Goal: Transaction & Acquisition: Purchase product/service

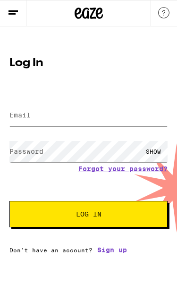
click at [96, 105] on input "Email" at bounding box center [88, 115] width 158 height 21
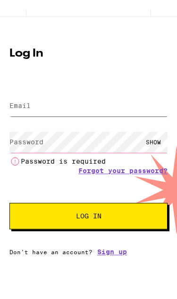
type input "[EMAIL_ADDRESS][DOMAIN_NAME]"
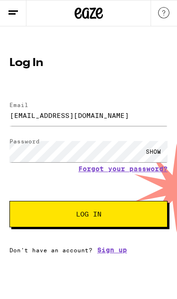
click at [102, 213] on span "Log In" at bounding box center [88, 213] width 81 height 7
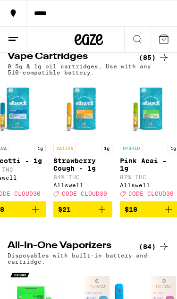
scroll to position [0, 20]
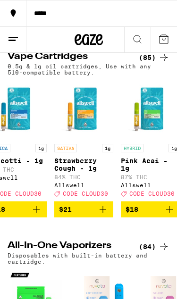
click at [110, 217] on button "$21" at bounding box center [83, 209] width 59 height 16
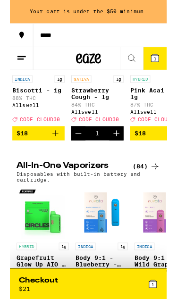
scroll to position [1251, 0]
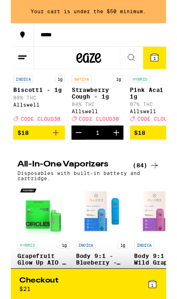
click at [50, 157] on icon "Add to bag" at bounding box center [51, 150] width 11 height 11
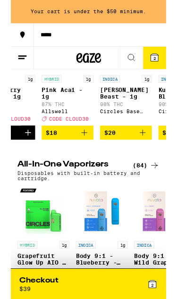
scroll to position [0, 106]
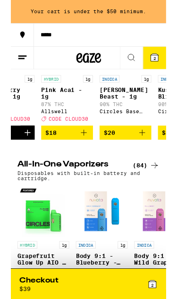
click at [83, 157] on icon "Add to bag" at bounding box center [82, 150] width 11 height 11
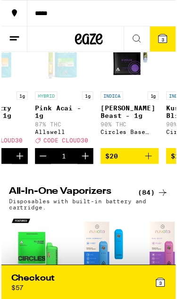
scroll to position [1217, 0]
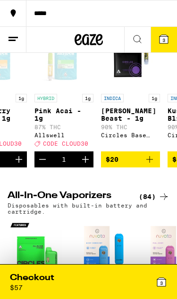
click at [60, 286] on div "Checkout $ 57" at bounding box center [49, 281] width 79 height 19
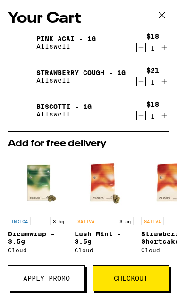
click at [161, 11] on icon at bounding box center [161, 15] width 14 height 14
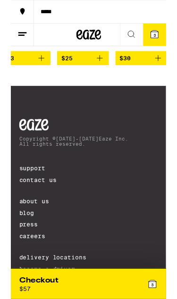
scroll to position [0, 1060]
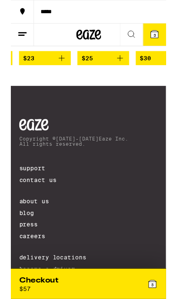
click at [57, 72] on icon "Add to bag" at bounding box center [57, 66] width 11 height 11
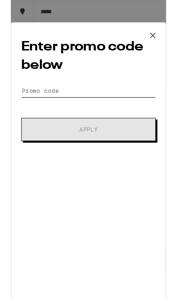
click at [118, 103] on input "Promo Code" at bounding box center [88, 104] width 153 height 14
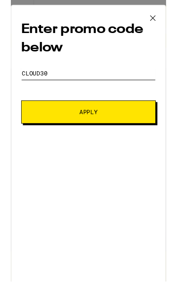
type input "Cloud30"
click at [132, 140] on button "Apply" at bounding box center [88, 147] width 153 height 26
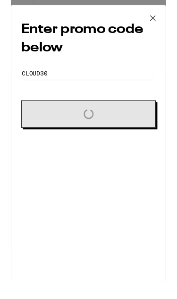
scroll to position [3861, 0]
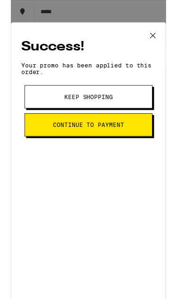
click at [130, 109] on button "Keep Shopping" at bounding box center [88, 110] width 145 height 26
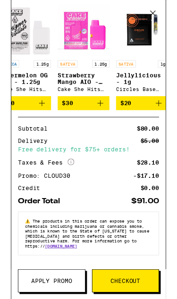
scroll to position [4018, 0]
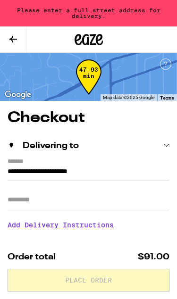
click at [18, 166] on input "**********" at bounding box center [88, 173] width 161 height 15
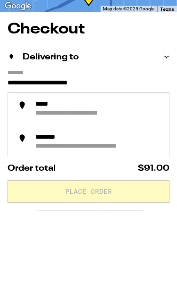
click at [20, 166] on input "**********" at bounding box center [88, 173] width 161 height 15
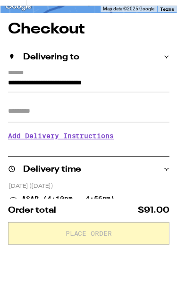
scroll to position [39, 0]
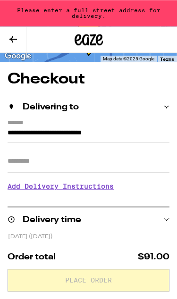
click at [142, 127] on input "**********" at bounding box center [88, 134] width 161 height 15
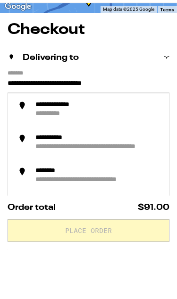
click at [145, 127] on input "**********" at bounding box center [88, 134] width 161 height 15
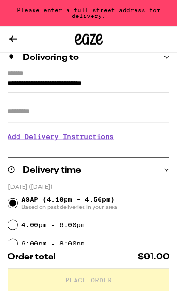
click at [141, 78] on input "**********" at bounding box center [88, 85] width 161 height 15
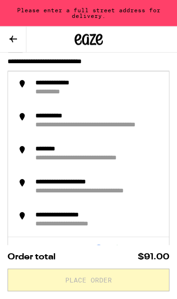
scroll to position [88, 0]
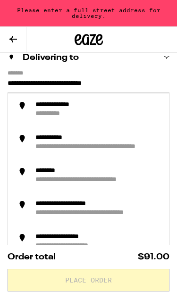
click at [133, 81] on input "**********" at bounding box center [88, 85] width 161 height 15
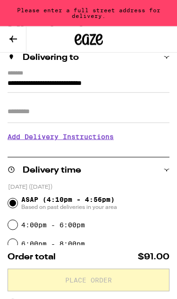
click at [149, 78] on input "**********" at bounding box center [88, 85] width 161 height 15
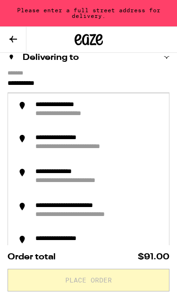
type input "**********"
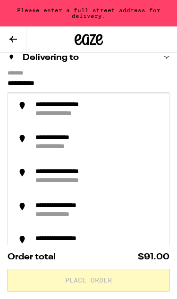
click at [114, 109] on div "**********" at bounding box center [97, 110] width 127 height 18
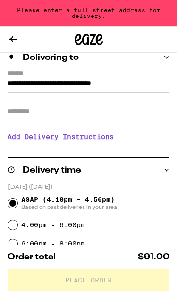
type input "**********"
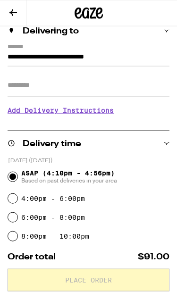
click at [14, 202] on input "4:00pm - 6:00pm" at bounding box center [12, 198] width 9 height 9
radio input "true"
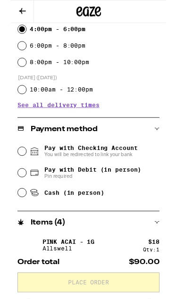
scroll to position [253, 0]
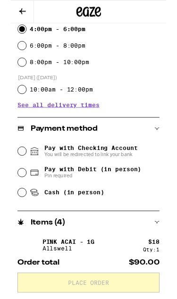
click at [13, 201] on input "Pay with Debit (in person) Pin required" at bounding box center [12, 196] width 9 height 9
radio input "true"
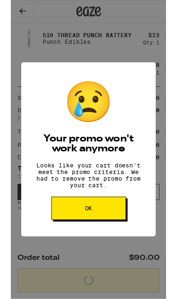
scroll to position [0, 0]
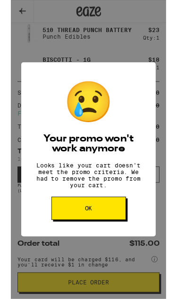
click at [69, 225] on div "😢 Your promo won't work anymore Looks like your cart doesn't meet the promo cri…" at bounding box center [88, 170] width 153 height 198
click at [64, 250] on button "OK" at bounding box center [88, 237] width 85 height 26
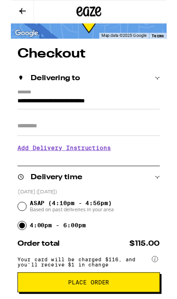
scroll to position [31, 0]
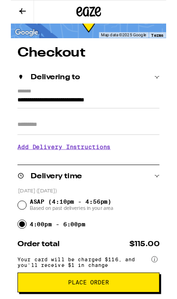
click at [16, 13] on icon at bounding box center [13, 12] width 11 height 11
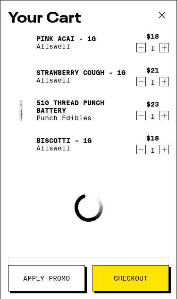
click at [55, 275] on span "Apply Promo" at bounding box center [46, 278] width 47 height 7
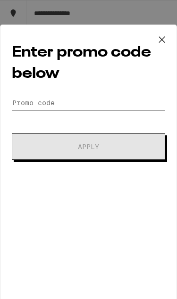
click at [105, 100] on input "Promo Code" at bounding box center [88, 103] width 153 height 14
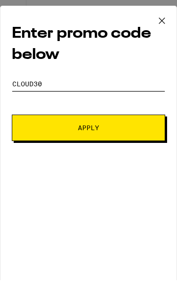
type input "Cloud30"
click at [125, 134] on button "Apply" at bounding box center [88, 146] width 153 height 26
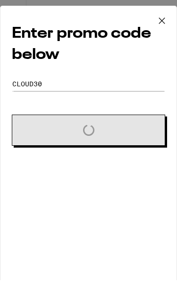
scroll to position [19, 0]
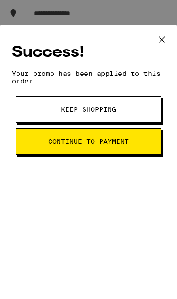
click at [162, 41] on icon at bounding box center [161, 39] width 14 height 14
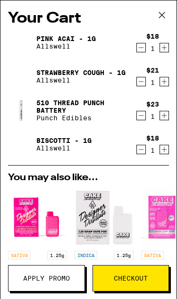
click at [138, 291] on button "Checkout" at bounding box center [130, 278] width 77 height 26
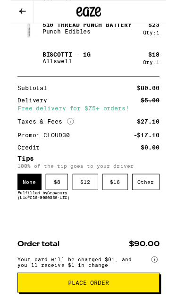
scroll to position [567, 0]
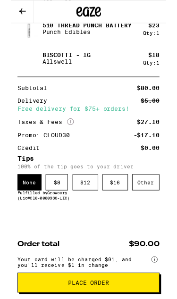
click at [154, 212] on div "Other" at bounding box center [153, 207] width 31 height 18
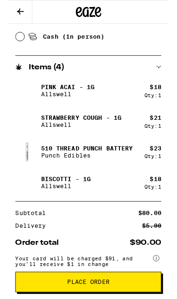
scroll to position [428, 0]
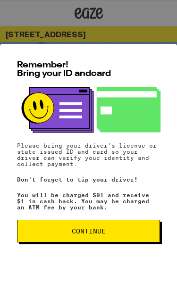
click at [45, 231] on span "Continue" at bounding box center [88, 230] width 127 height 7
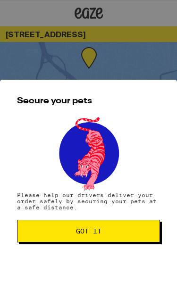
click at [42, 233] on span "Got it" at bounding box center [88, 230] width 127 height 7
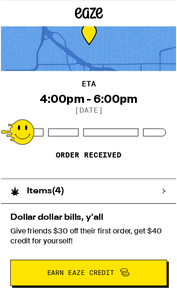
scroll to position [24, 0]
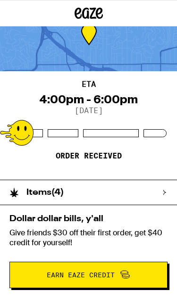
click at [166, 191] on icon at bounding box center [164, 192] width 6 height 6
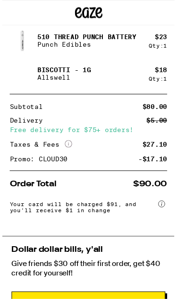
scroll to position [254, 0]
